Goal: Find specific page/section: Find specific page/section

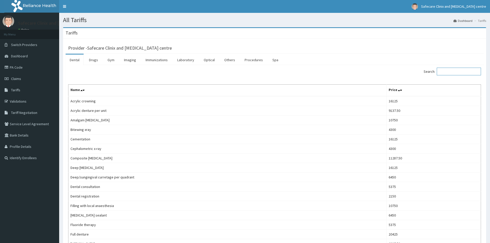
click at [447, 72] on input "Search:" at bounding box center [459, 72] width 44 height 8
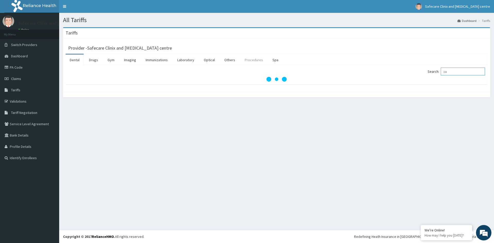
type input "co"
click at [248, 59] on link "Procedures" at bounding box center [253, 60] width 26 height 11
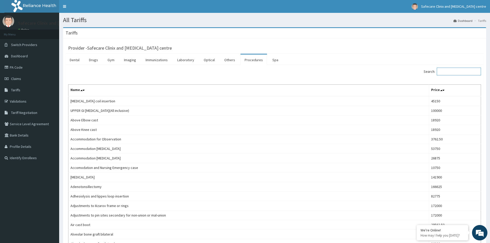
click at [451, 72] on input "Search:" at bounding box center [459, 72] width 44 height 8
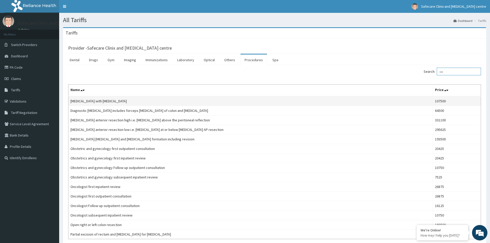
type input "c"
